Goal: Task Accomplishment & Management: Manage account settings

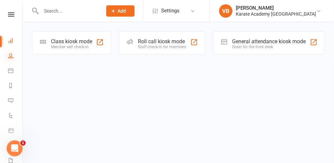
click at [11, 55] on icon at bounding box center [10, 55] width 5 height 5
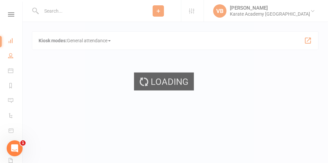
select select "25"
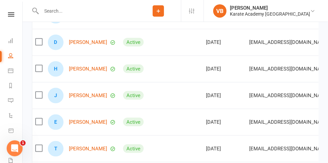
scroll to position [247, 0]
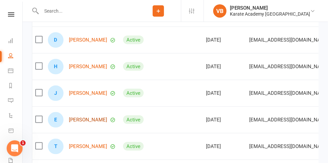
click at [103, 117] on link "[PERSON_NAME]" at bounding box center [88, 120] width 38 height 6
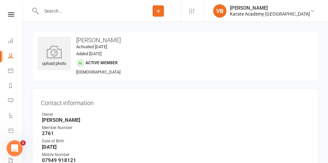
drag, startPoint x: 327, startPoint y: 24, endPoint x: 324, endPoint y: 30, distance: 6.6
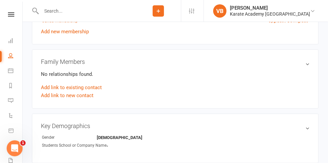
scroll to position [361, 0]
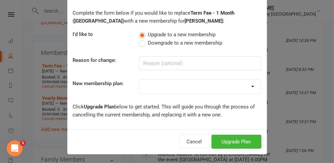
scroll to position [31, 0]
